Goal: Information Seeking & Learning: Learn about a topic

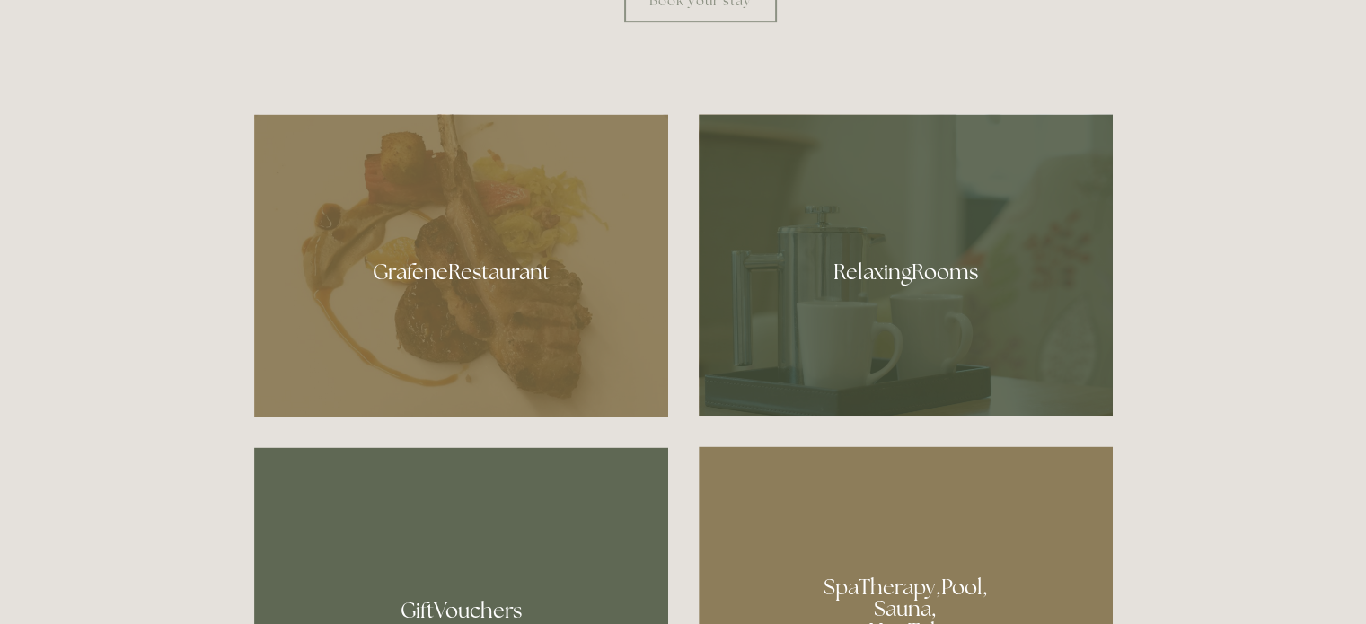
scroll to position [957, 0]
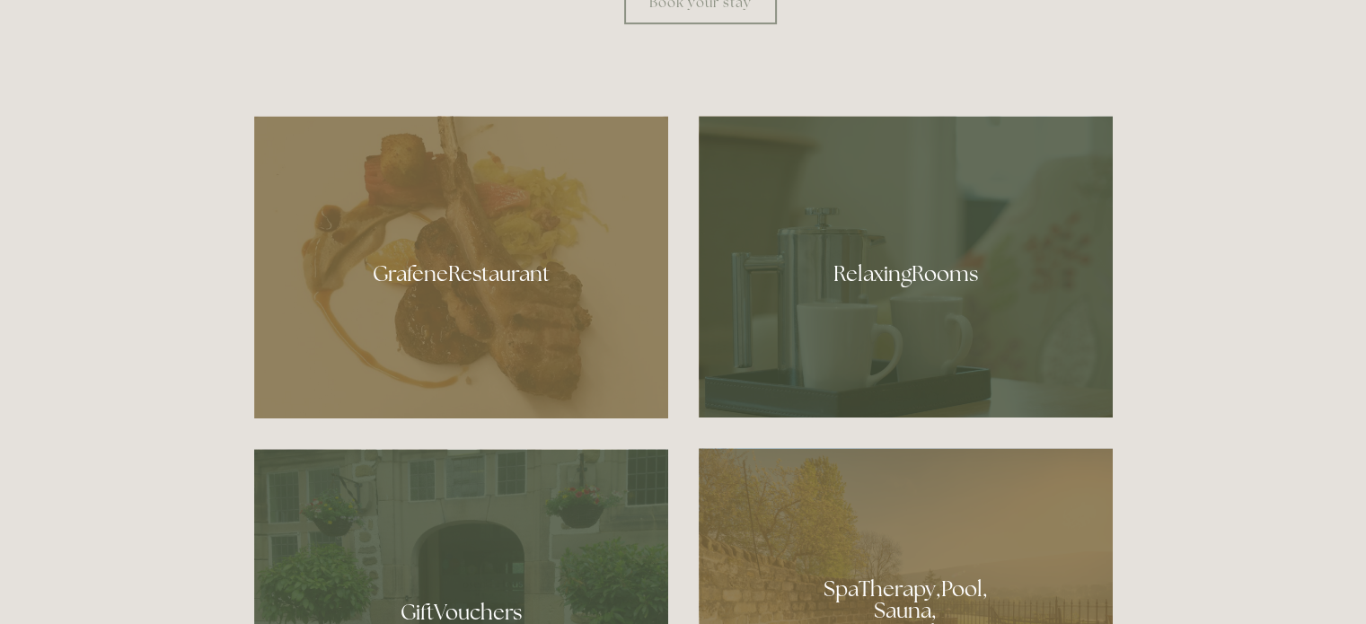
click at [894, 276] on div at bounding box center [906, 267] width 414 height 302
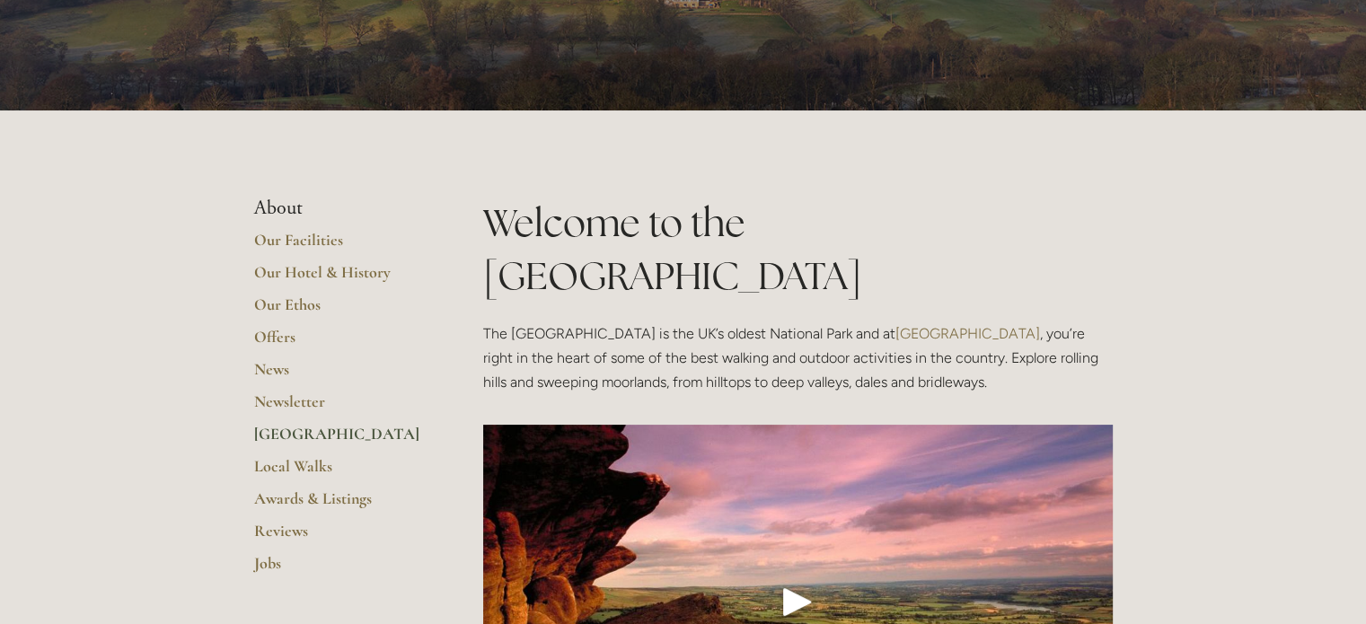
scroll to position [149, 0]
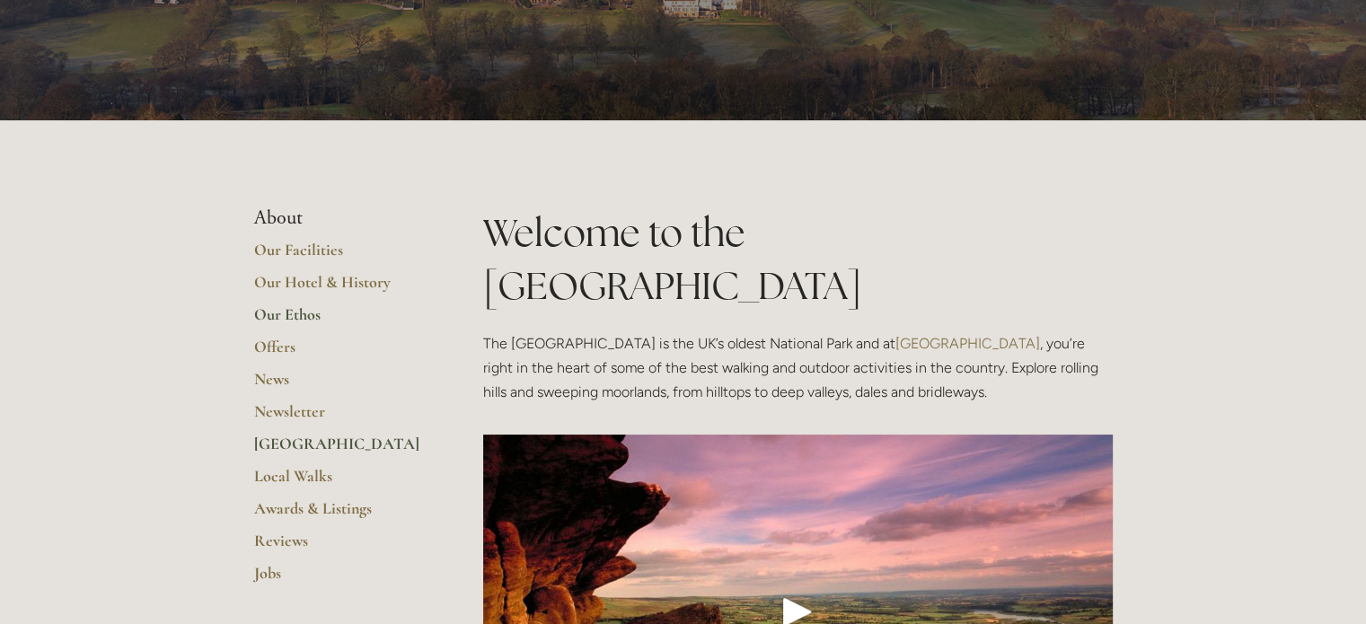
click at [294, 313] on link "Our Ethos" at bounding box center [339, 320] width 171 height 32
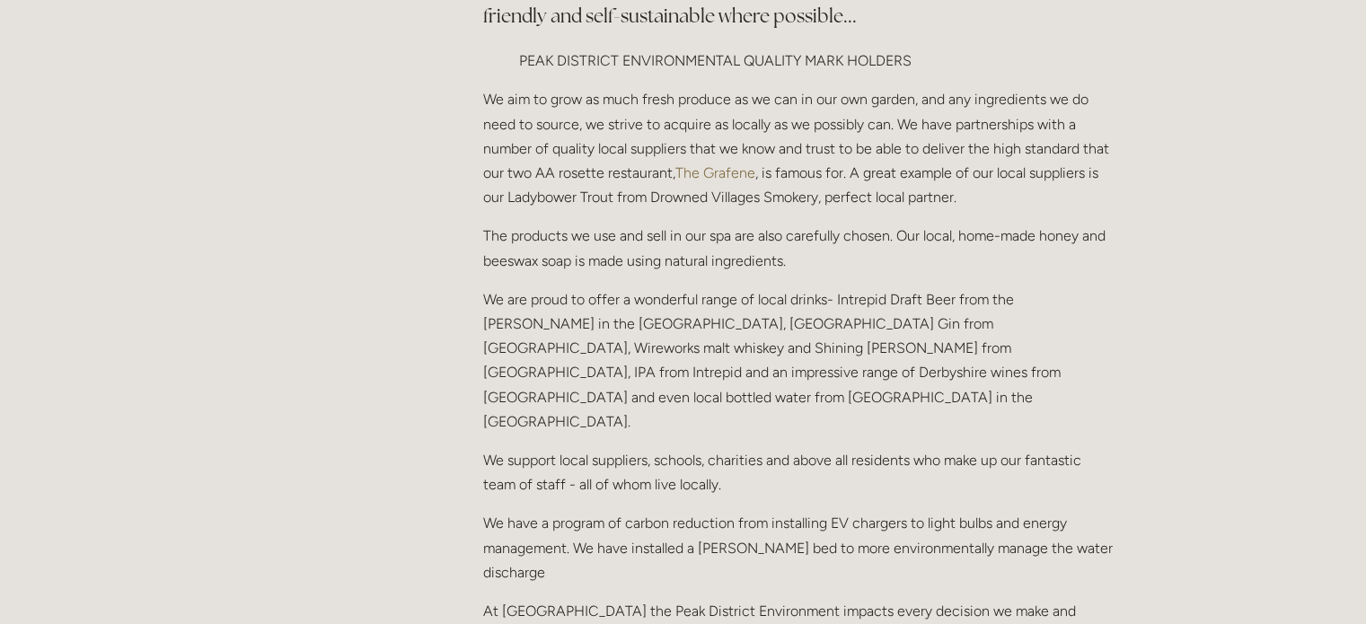
scroll to position [718, 0]
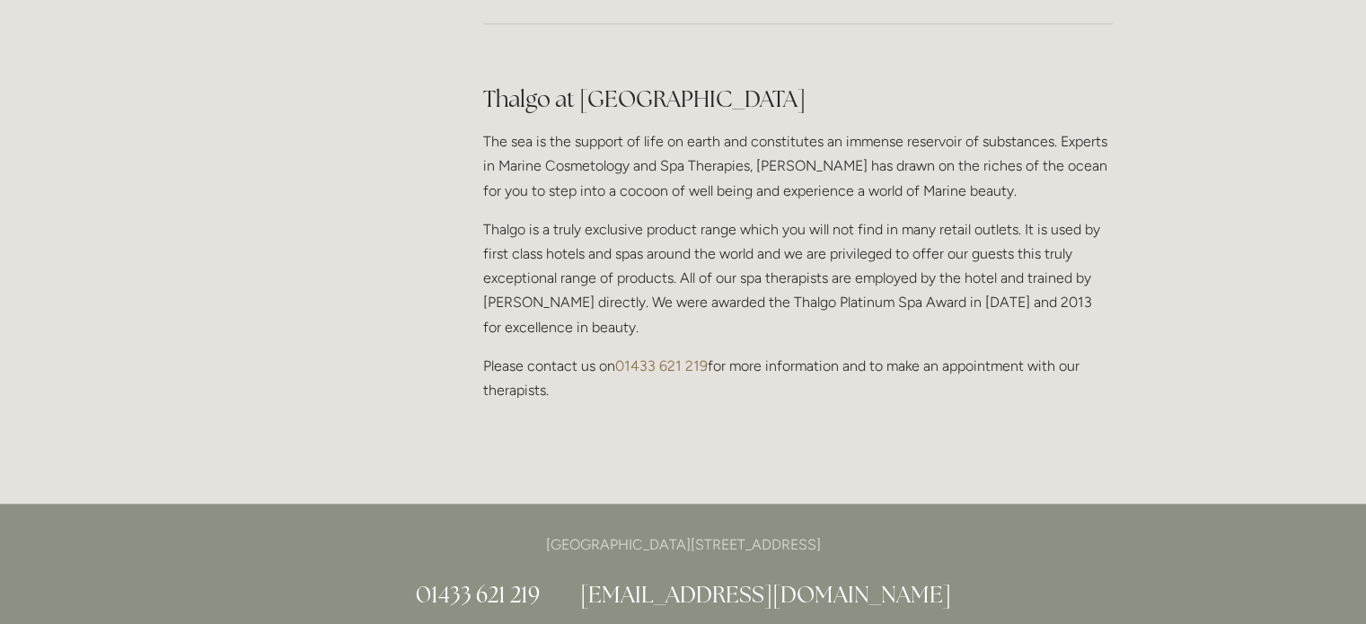
scroll to position [1736, 0]
